Goal: Task Accomplishment & Management: Use online tool/utility

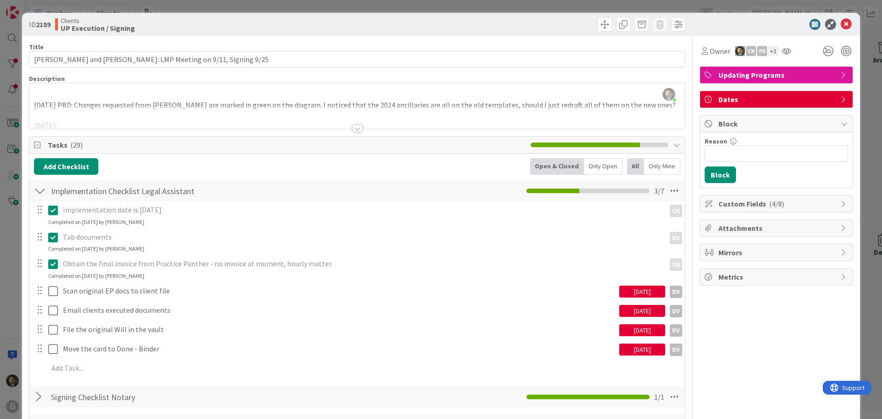
scroll to position [1149, 0]
click at [648, 8] on div "ID 2189 Clients UP Execution / Signing Title 56 / 128 [PERSON_NAME] and [PERSON…" at bounding box center [441, 209] width 882 height 419
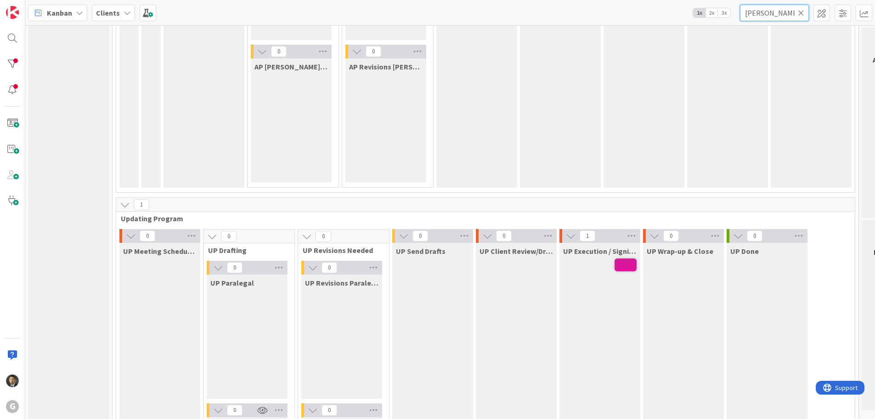
drag, startPoint x: 769, startPoint y: 12, endPoint x: 719, endPoint y: 11, distance: 50.1
click at [720, 11] on div "Kanban Clients 1x 2x 3x [PERSON_NAME]" at bounding box center [450, 12] width 850 height 25
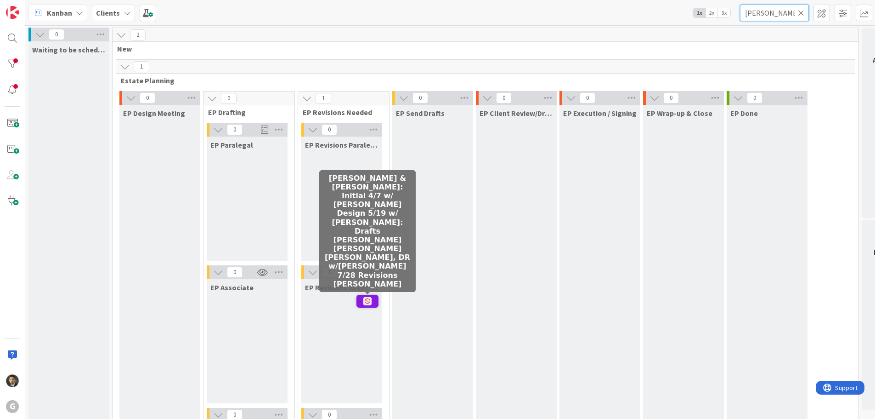
type input "[PERSON_NAME]"
click at [367, 300] on icon at bounding box center [367, 301] width 8 height 8
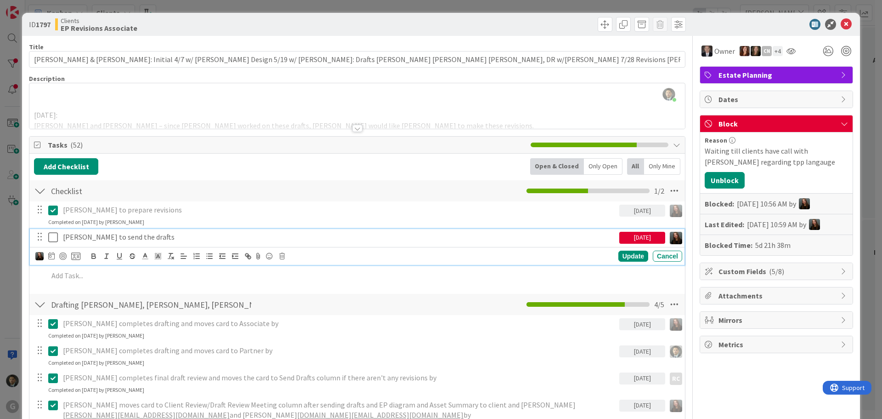
click at [74, 235] on p "[PERSON_NAME] to send the drafts" at bounding box center [339, 237] width 553 height 11
click at [52, 238] on icon at bounding box center [53, 237] width 10 height 11
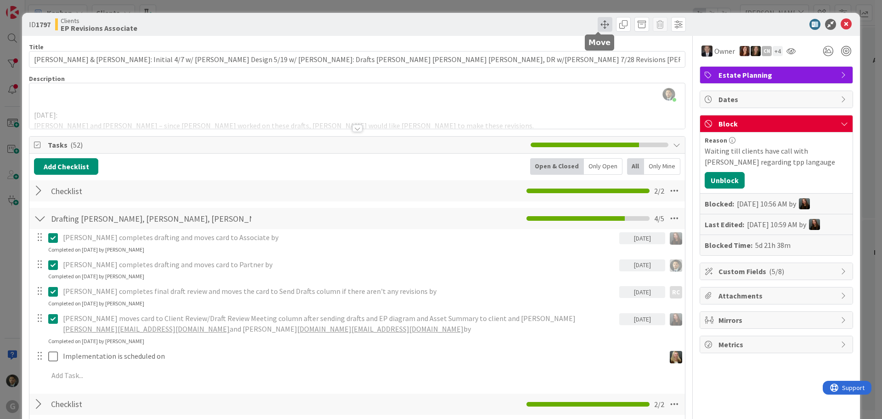
click at [598, 23] on span at bounding box center [605, 24] width 15 height 15
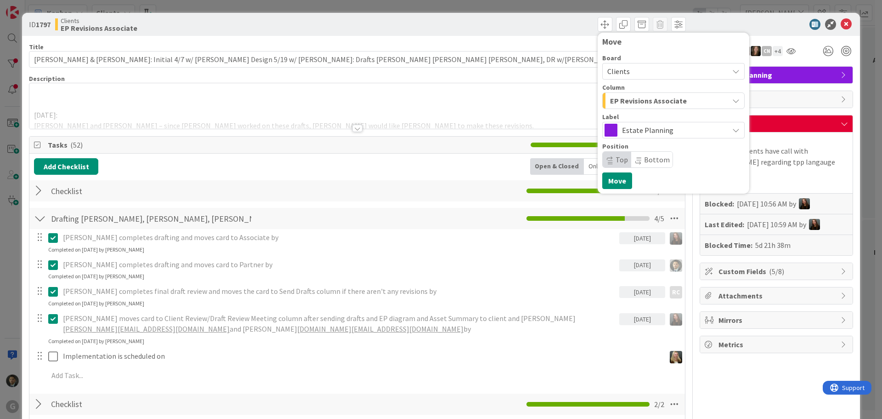
click at [622, 107] on div "EP Revisions Associate" at bounding box center [668, 100] width 121 height 15
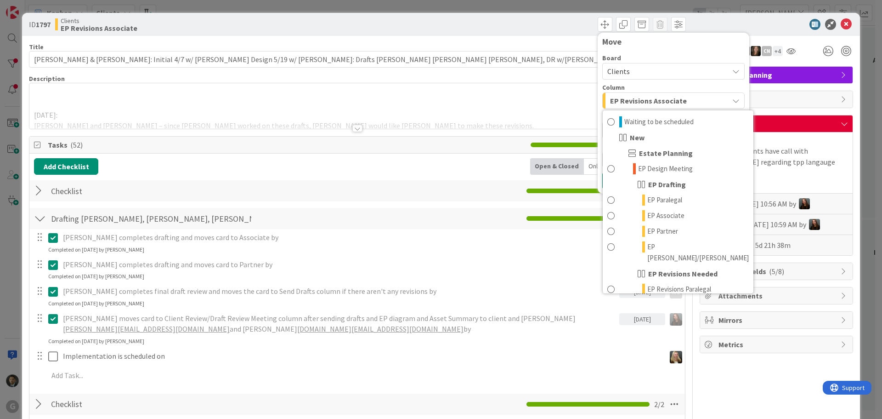
click at [787, 149] on div "Waiting till clients have call with [PERSON_NAME] regarding tpp langauge" at bounding box center [776, 156] width 143 height 22
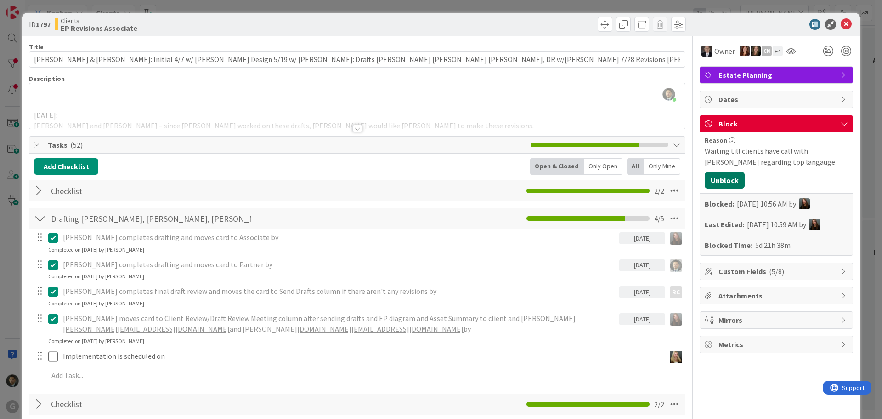
click at [711, 181] on button "Unblock" at bounding box center [725, 180] width 40 height 17
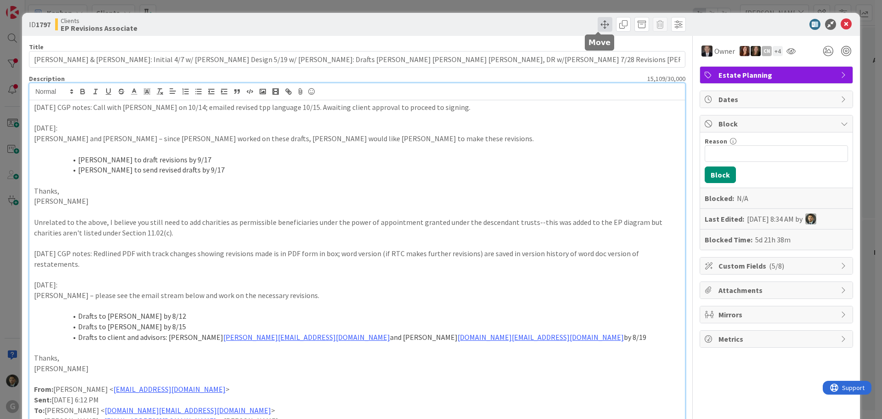
click at [600, 22] on span at bounding box center [605, 24] width 15 height 15
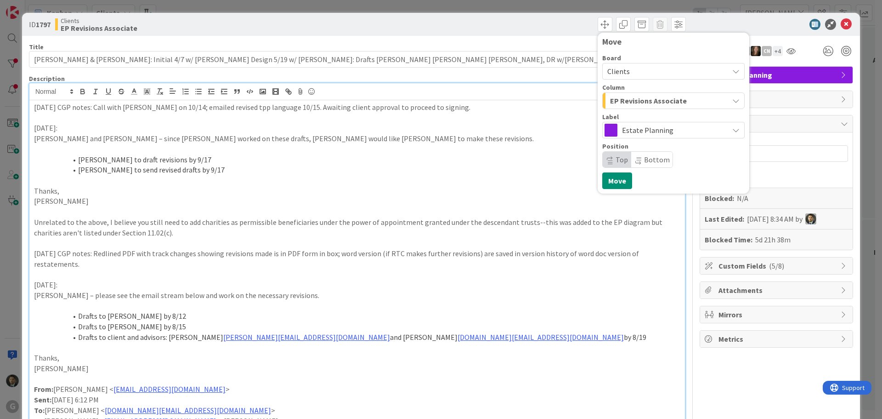
click at [630, 96] on span "EP Revisions Associate" at bounding box center [648, 101] width 77 height 12
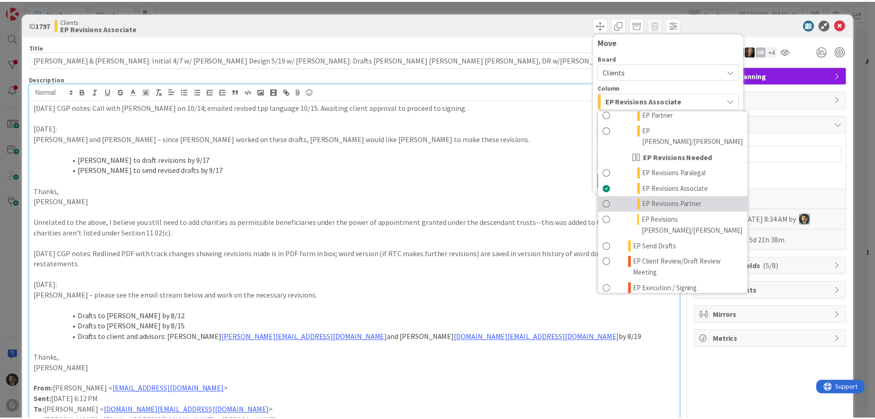
scroll to position [138, 0]
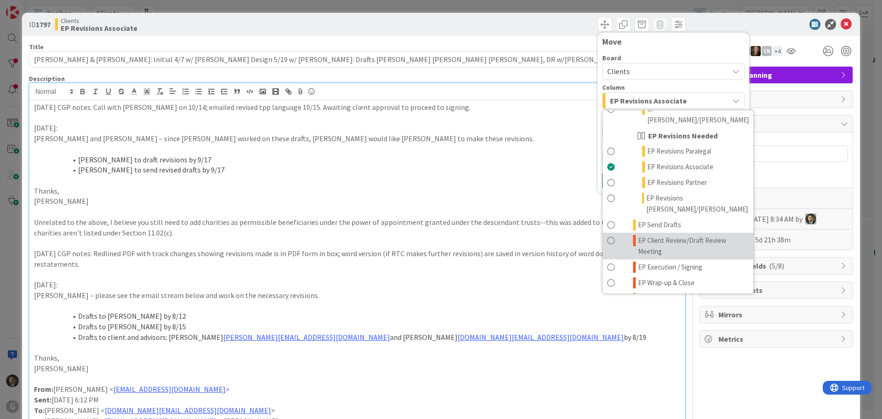
click at [649, 235] on span "EP Client Review/Draft Review Meeting" at bounding box center [693, 246] width 111 height 22
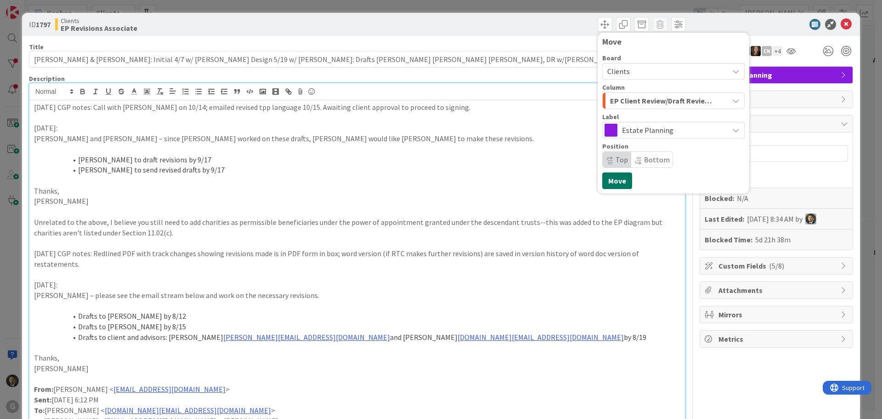
click at [605, 181] on button "Move" at bounding box center [617, 180] width 30 height 17
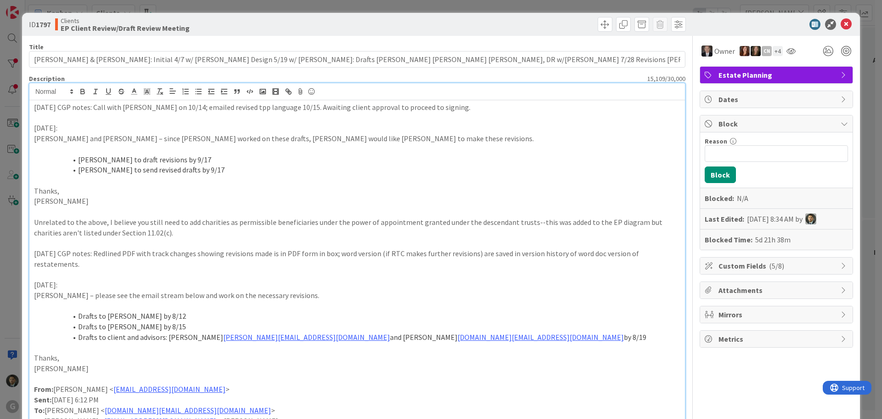
click at [496, 9] on div "ID 1797 Clients EP Client Review/Draft Review Meeting Move Move Title 126 / 128…" at bounding box center [441, 209] width 882 height 419
